Goal: Task Accomplishment & Management: Manage account settings

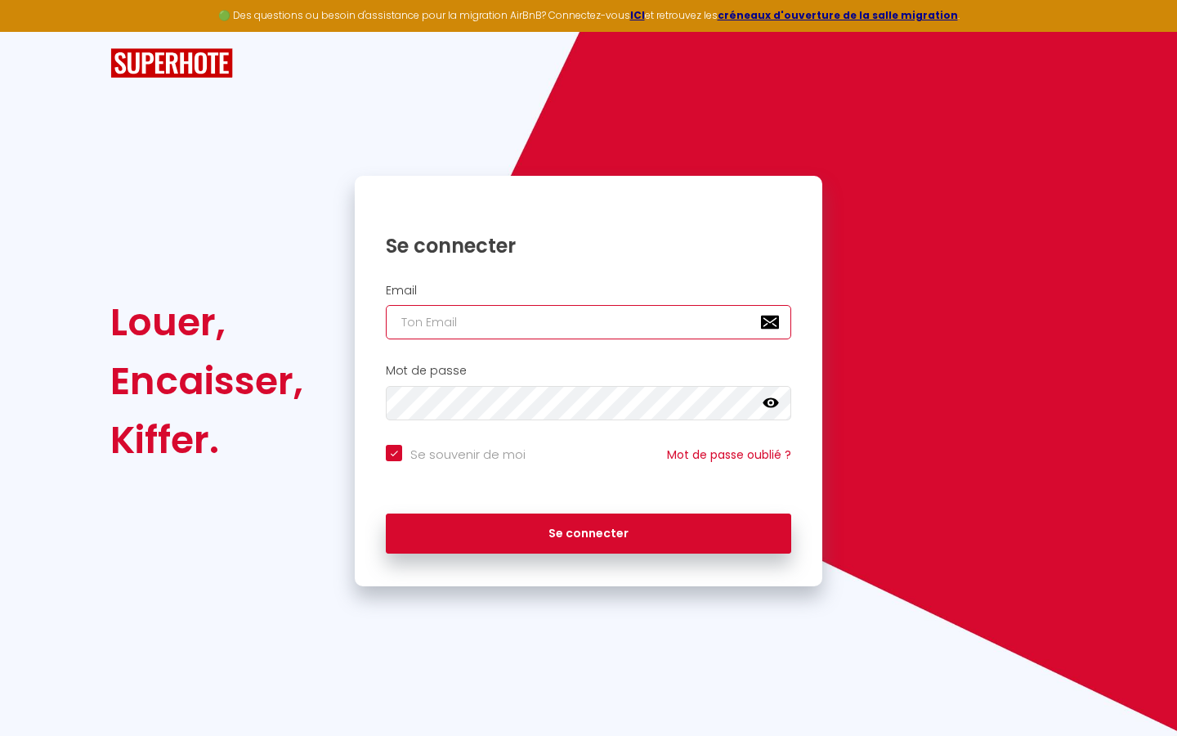
type input "l"
checkbox input "true"
type input "le"
checkbox input "true"
type input "les"
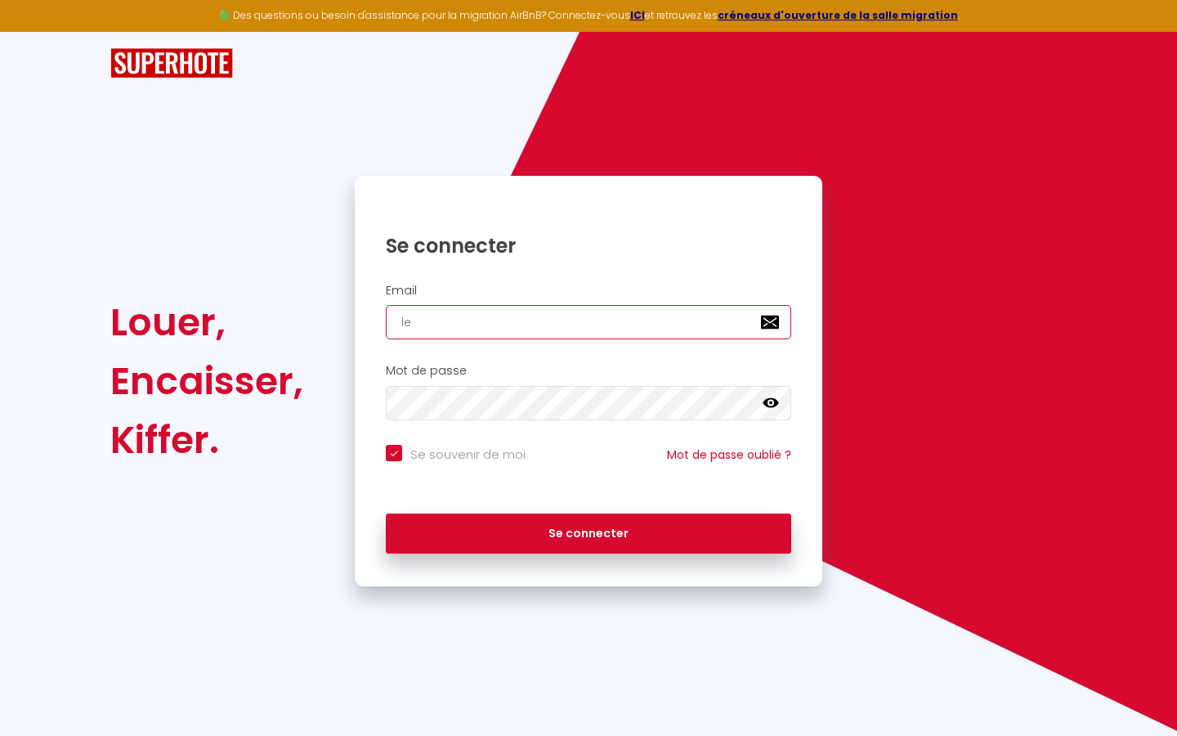
checkbox input "true"
type input "lesp"
checkbox input "true"
type input "lespa"
checkbox input "true"
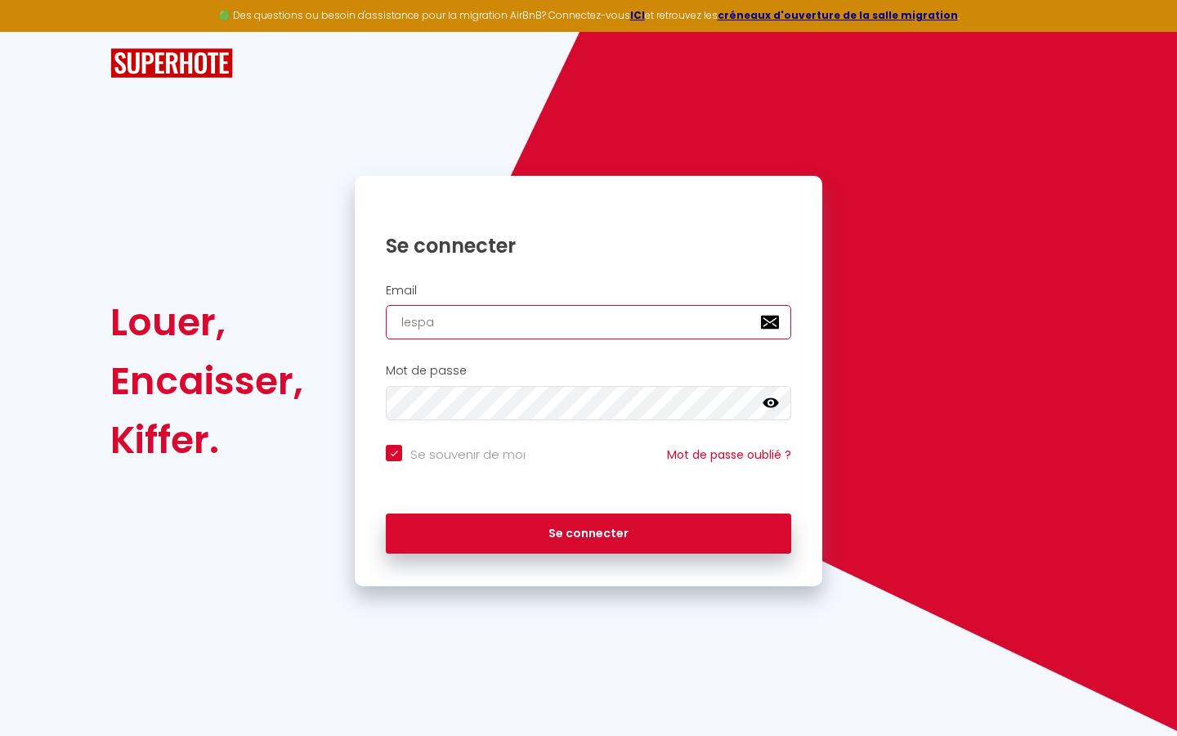
type input "lespac"
checkbox input "true"
type input "lespace"
checkbox input "true"
type input "lespaced"
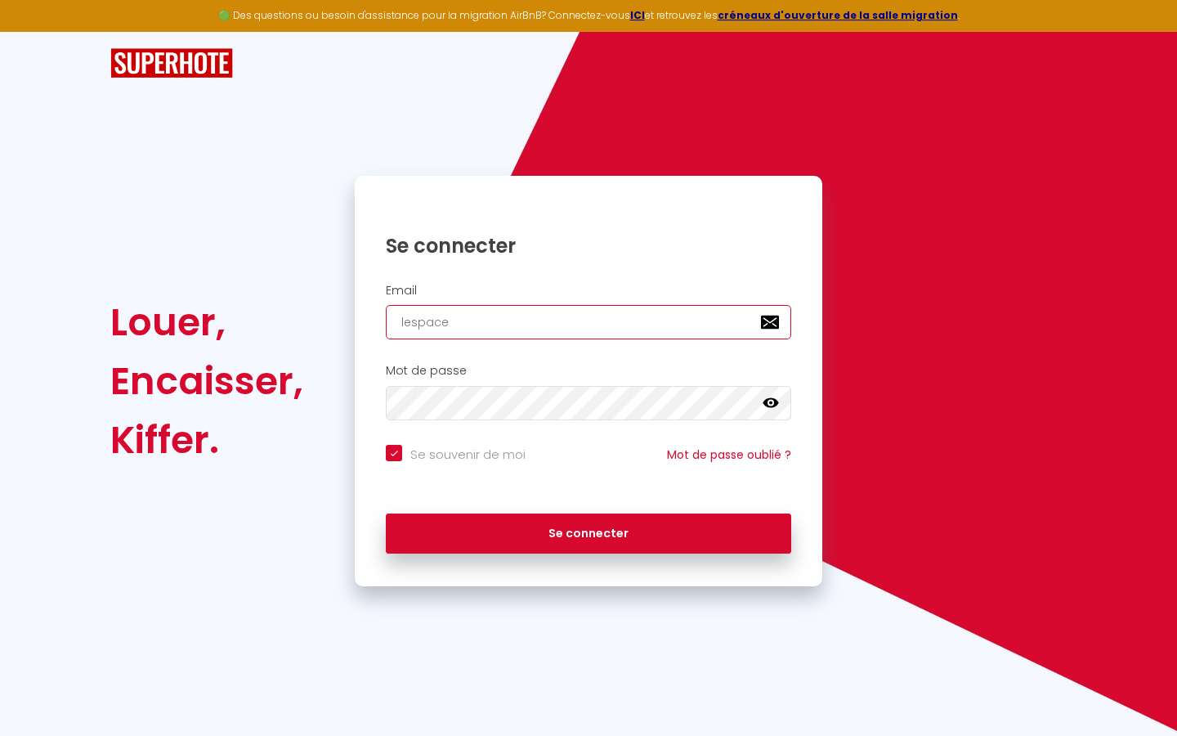
checkbox input "true"
type input "lespacede"
checkbox input "true"
type input "lespacedet"
checkbox input "true"
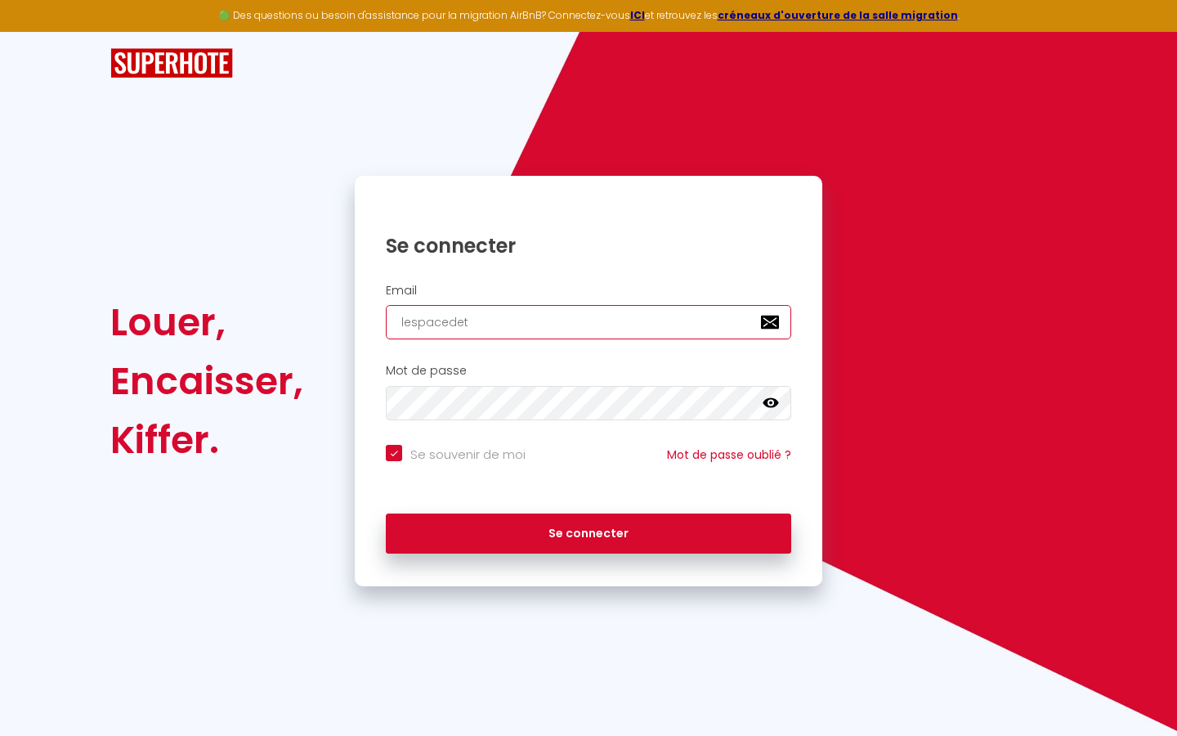
type input "lespacedete"
checkbox input "true"
type input "lespacedeten"
checkbox input "true"
type input "lespacedetent"
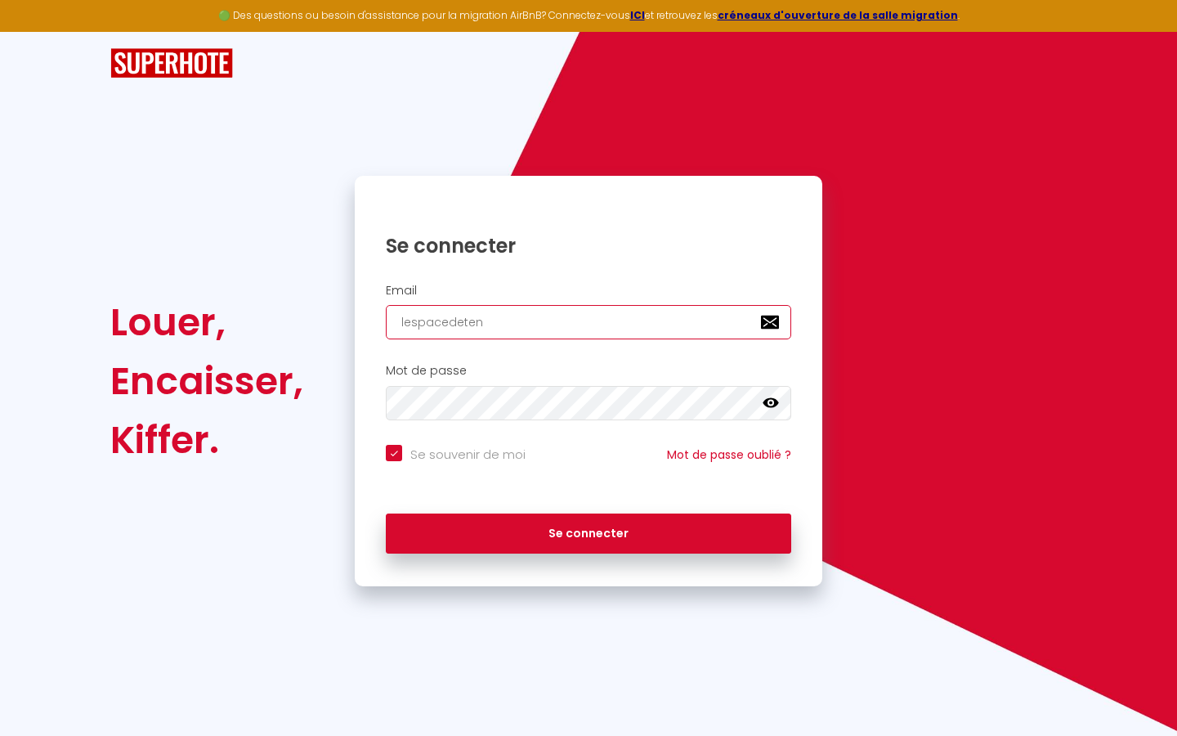
checkbox input "true"
type input "lespacedetente"
checkbox input "true"
type input "lespacedetente@"
checkbox input "true"
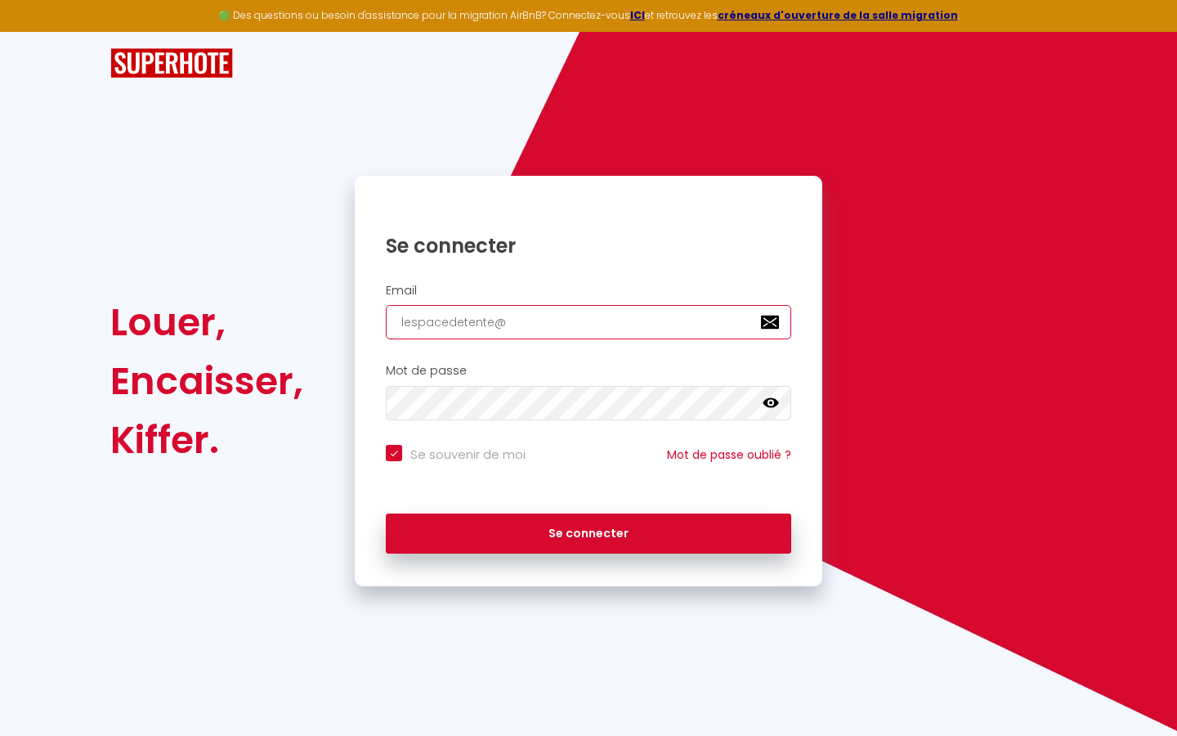
type input "lespacedetente@g"
checkbox input "true"
type input "lespacedetente@gm"
checkbox input "true"
type input "lespacedetente@gma"
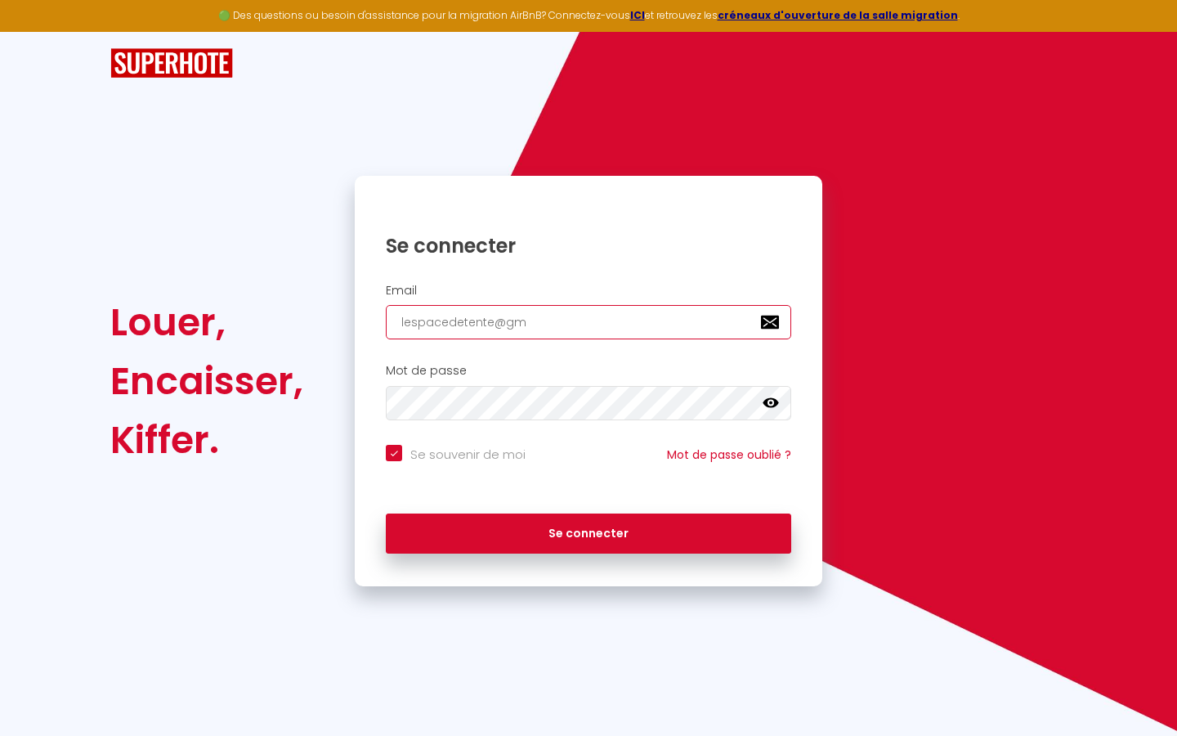
checkbox input "true"
type input "lespacedetente@gmai"
checkbox input "true"
type input "[EMAIL_ADDRESS]"
checkbox input "true"
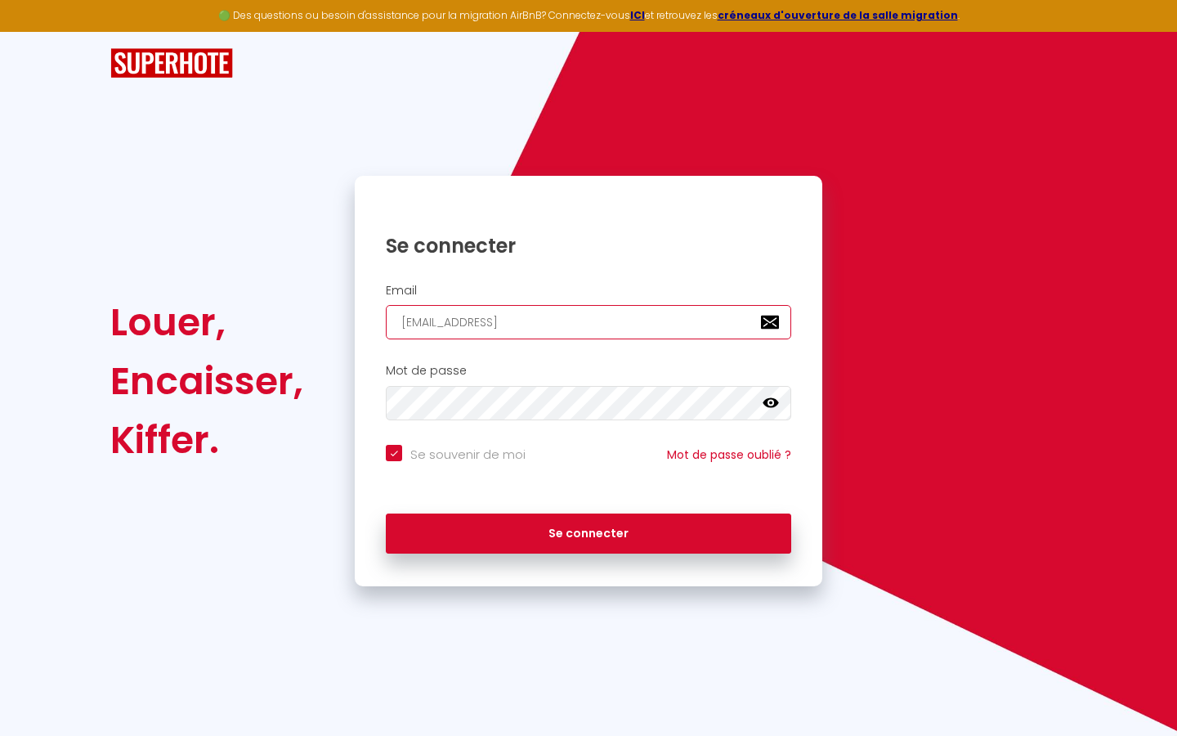
type input "[EMAIL_ADDRESS]."
checkbox input "true"
type input "lespacedetente@gmail.c"
checkbox input "true"
type input "[EMAIL_ADDRESS][DOMAIN_NAME]"
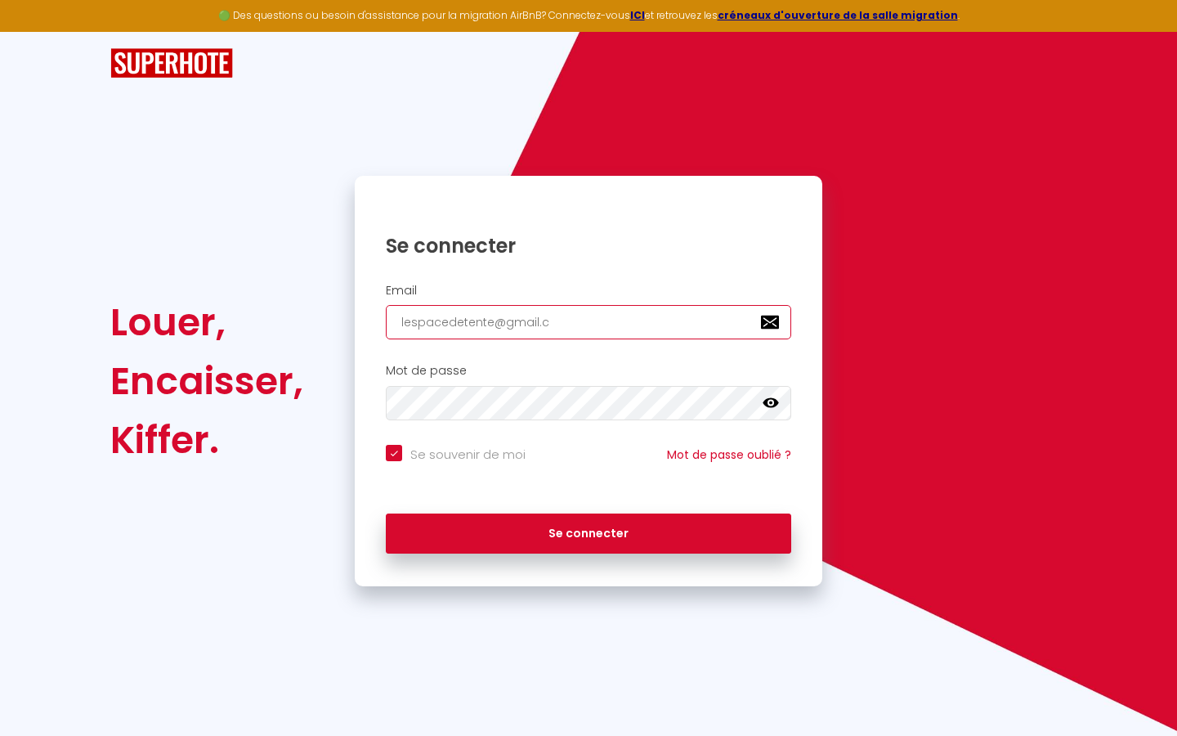
checkbox input "true"
type input "[EMAIL_ADDRESS][DOMAIN_NAME]"
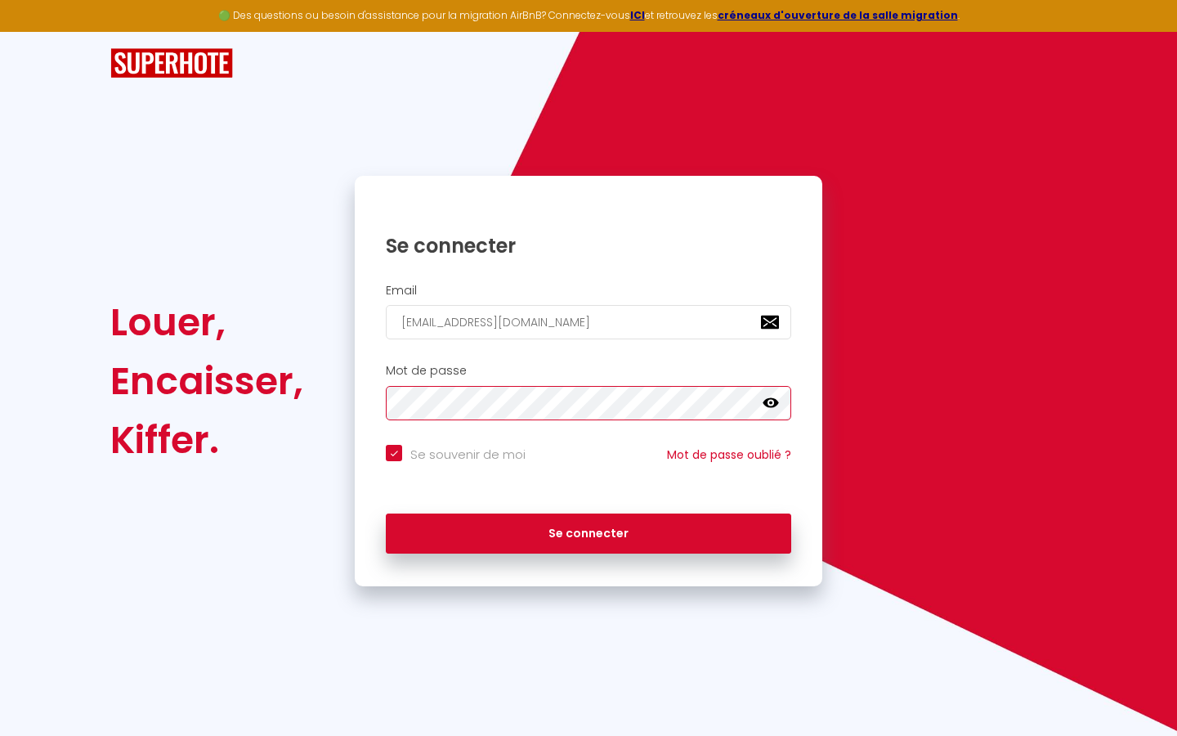
checkbox input "true"
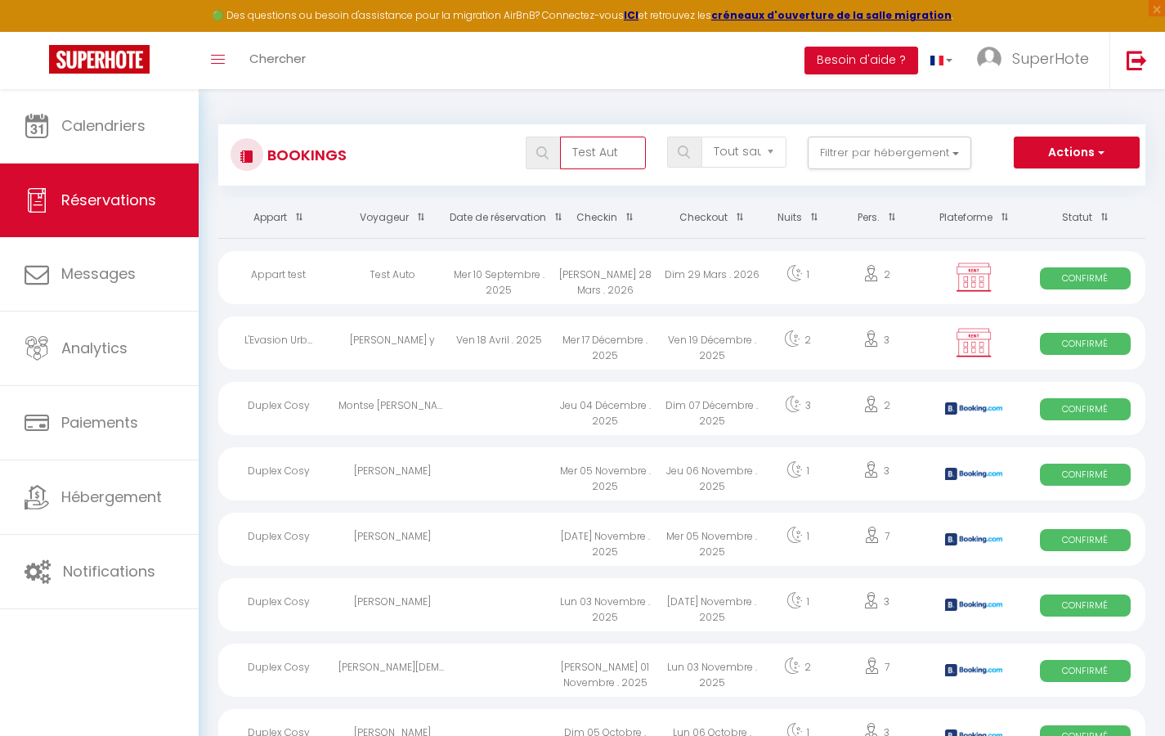
type input "Test Auto"
select select "OK"
select select "KO"
select select "0"
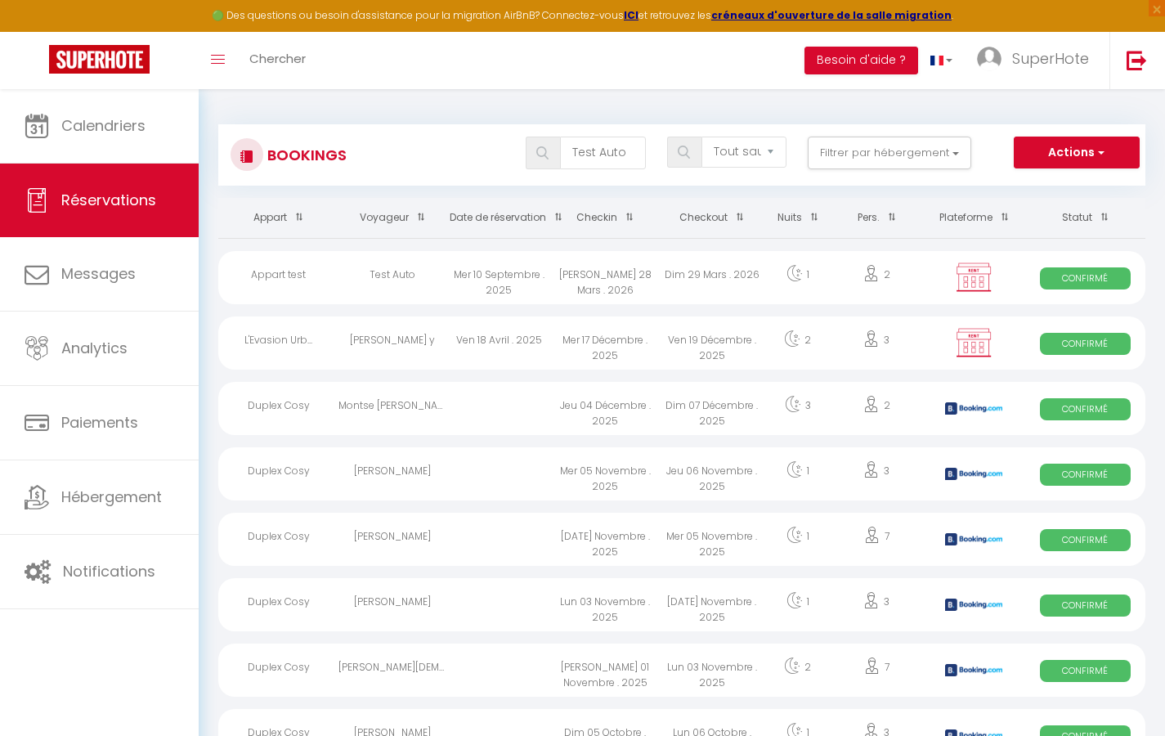
select select "1"
select select
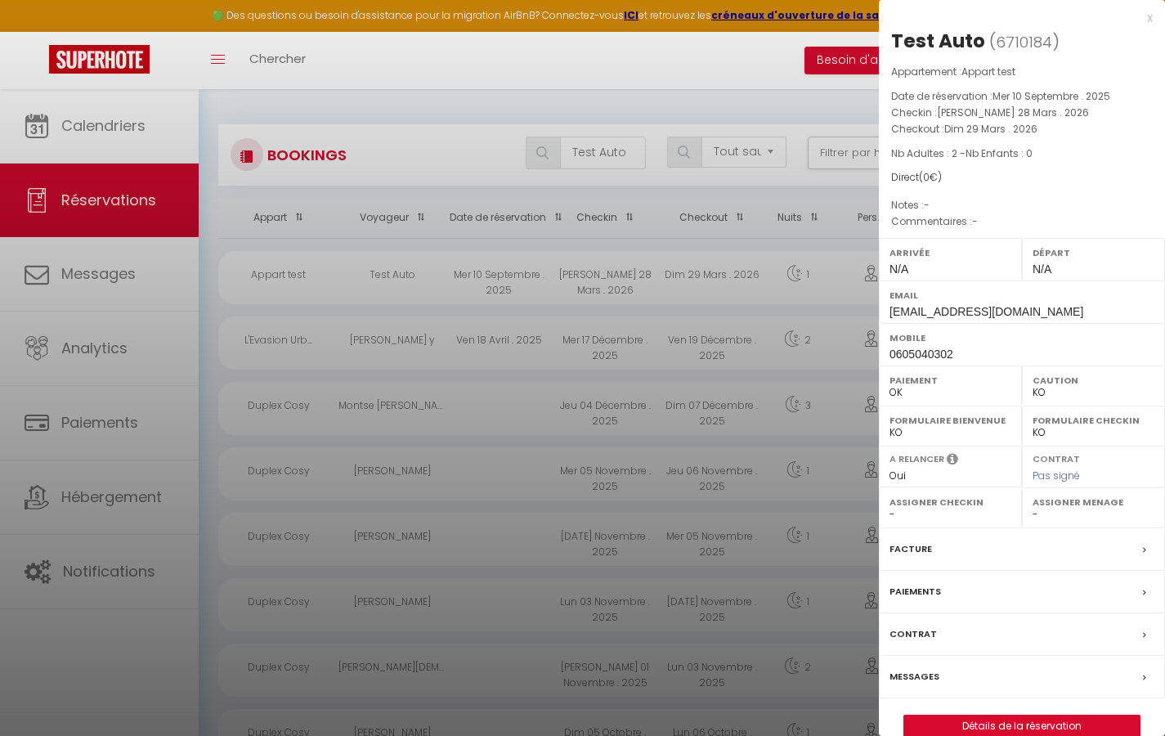
scroll to position [9, 0]
